Goal: Task Accomplishment & Management: Complete application form

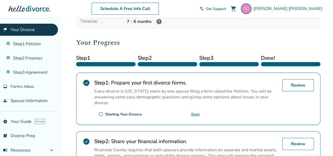
scroll to position [53, 0]
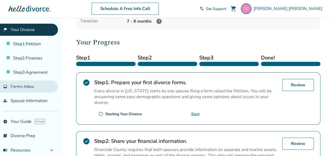
click at [32, 88] on span "Forms Inbox" at bounding box center [22, 87] width 23 height 6
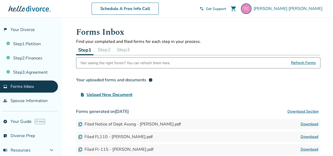
click at [108, 50] on button "Step 2" at bounding box center [104, 50] width 17 height 11
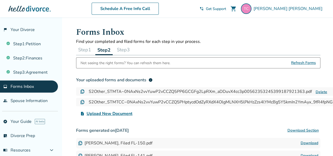
scroll to position [26, 0]
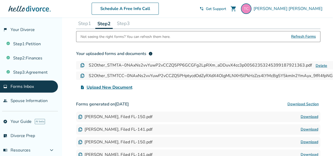
click at [130, 23] on button "Step 3" at bounding box center [123, 23] width 17 height 11
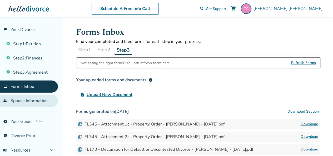
click at [36, 99] on link "people Spouse Information" at bounding box center [29, 101] width 58 height 12
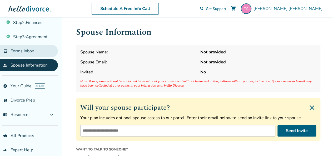
scroll to position [40, 0]
